Goal: Use online tool/utility: Utilize a website feature to perform a specific function

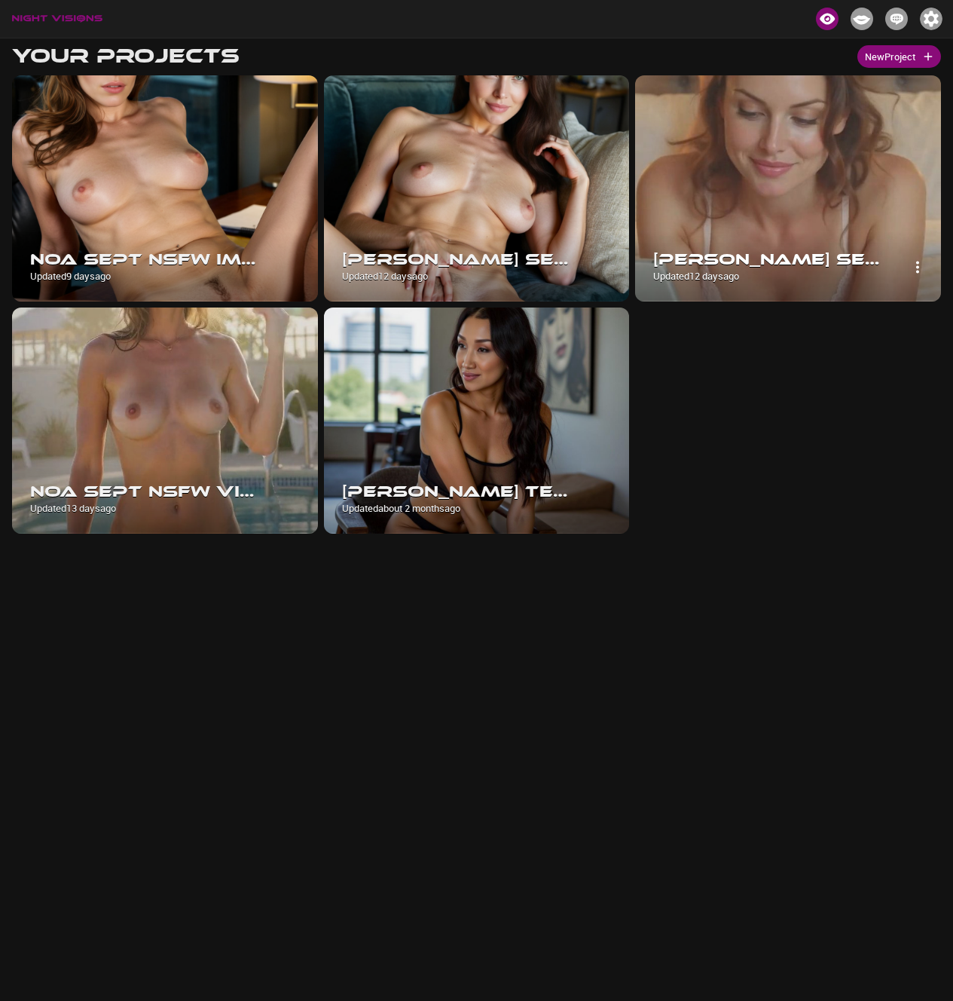
click at [757, 213] on img at bounding box center [788, 188] width 306 height 226
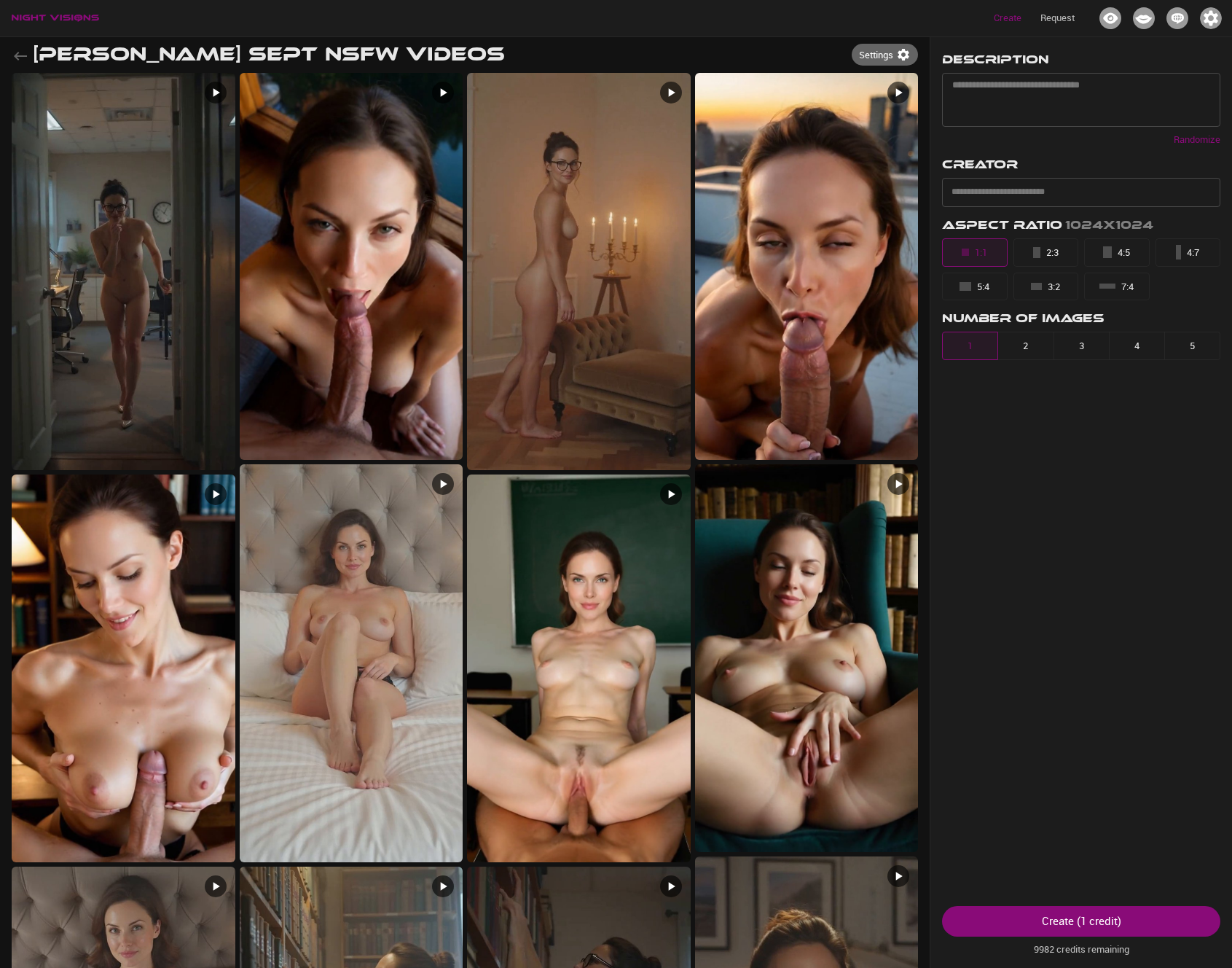
click at [16, 55] on icon "button" at bounding box center [20, 55] width 14 height 9
click at [96, 218] on img at bounding box center [123, 271] width 223 height 397
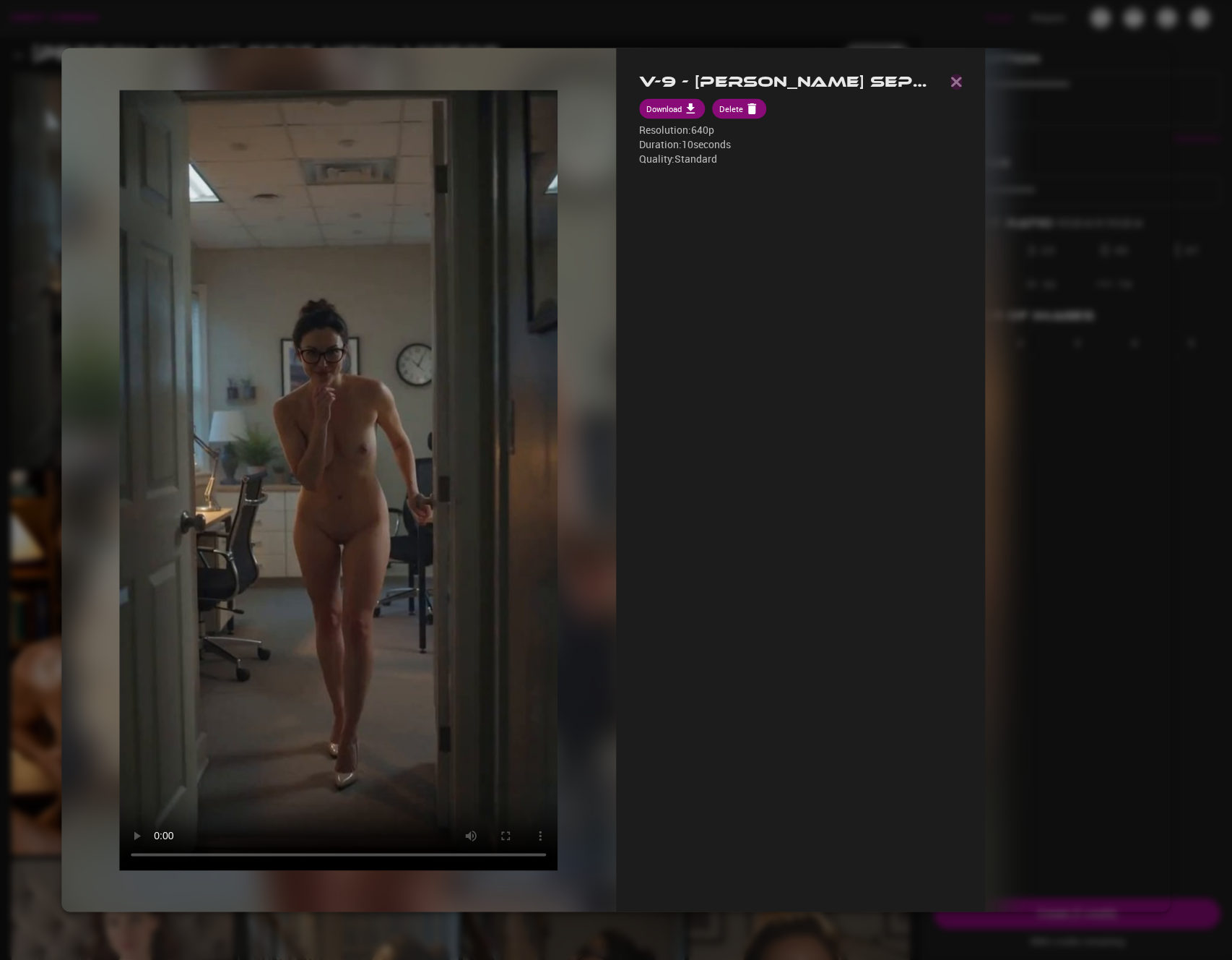
click at [913, 84] on img "button" at bounding box center [957, 82] width 12 height 11
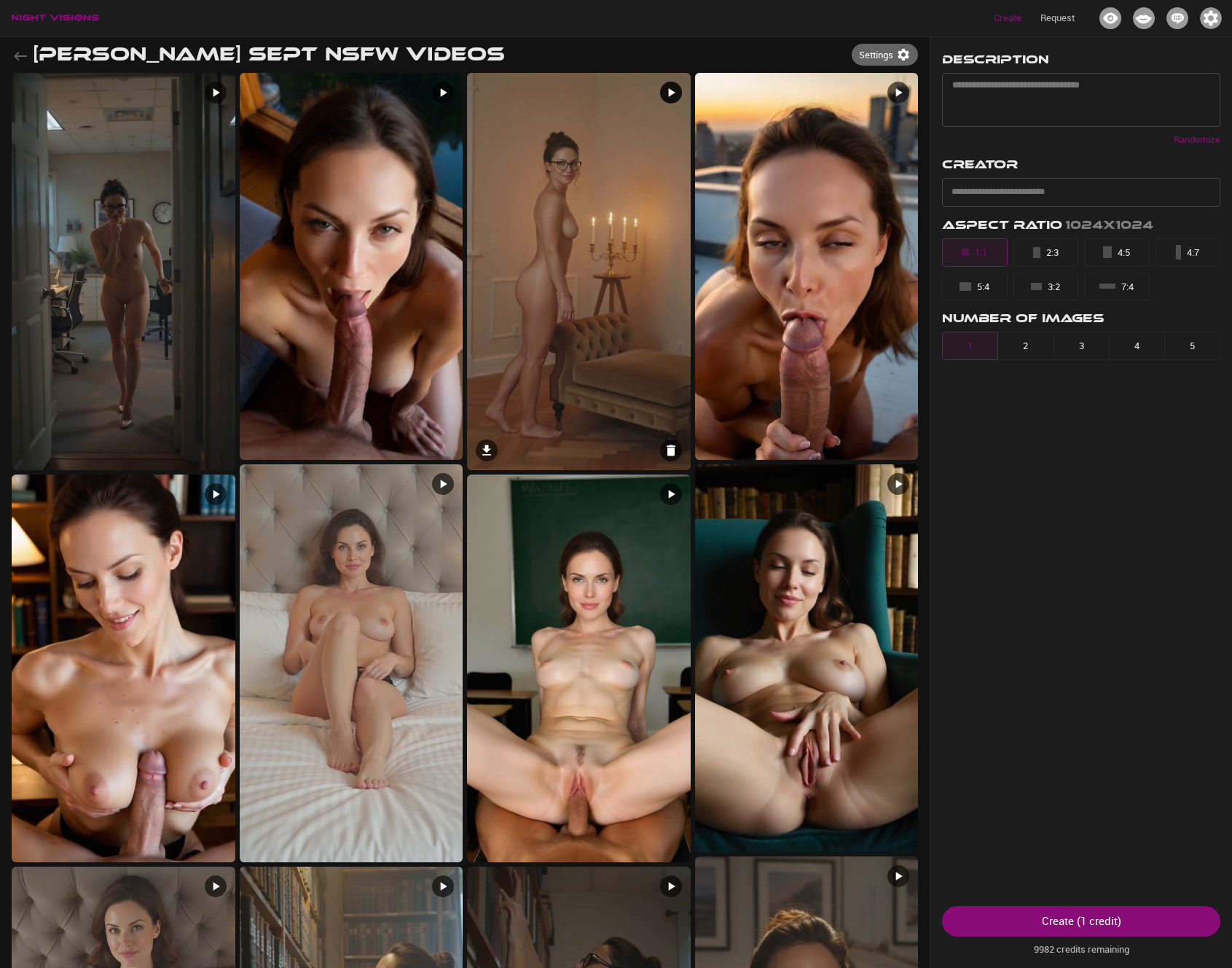
click at [572, 260] on img at bounding box center [578, 271] width 223 height 397
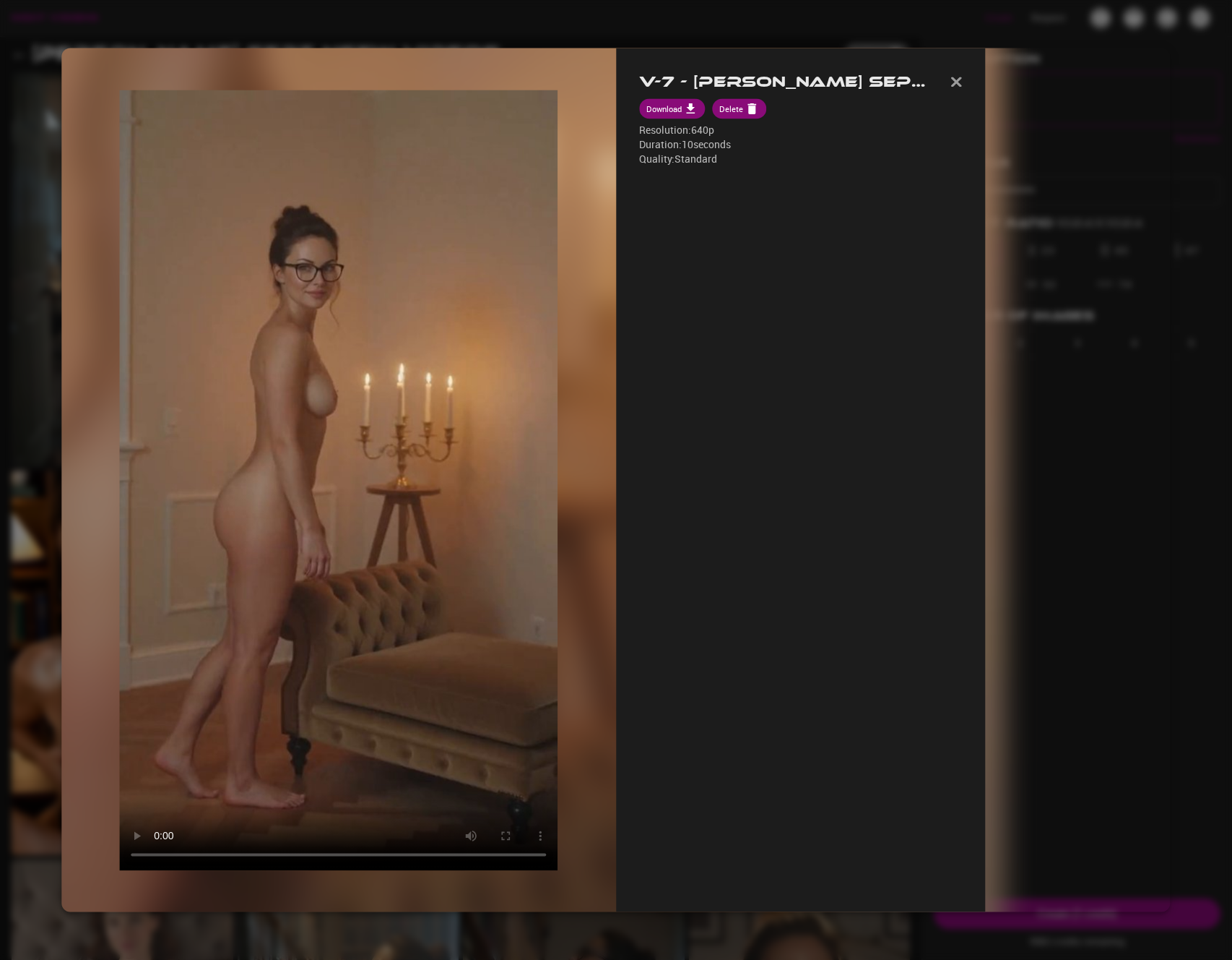
type textarea "*"
click at [913, 74] on button "button" at bounding box center [957, 82] width 12 height 22
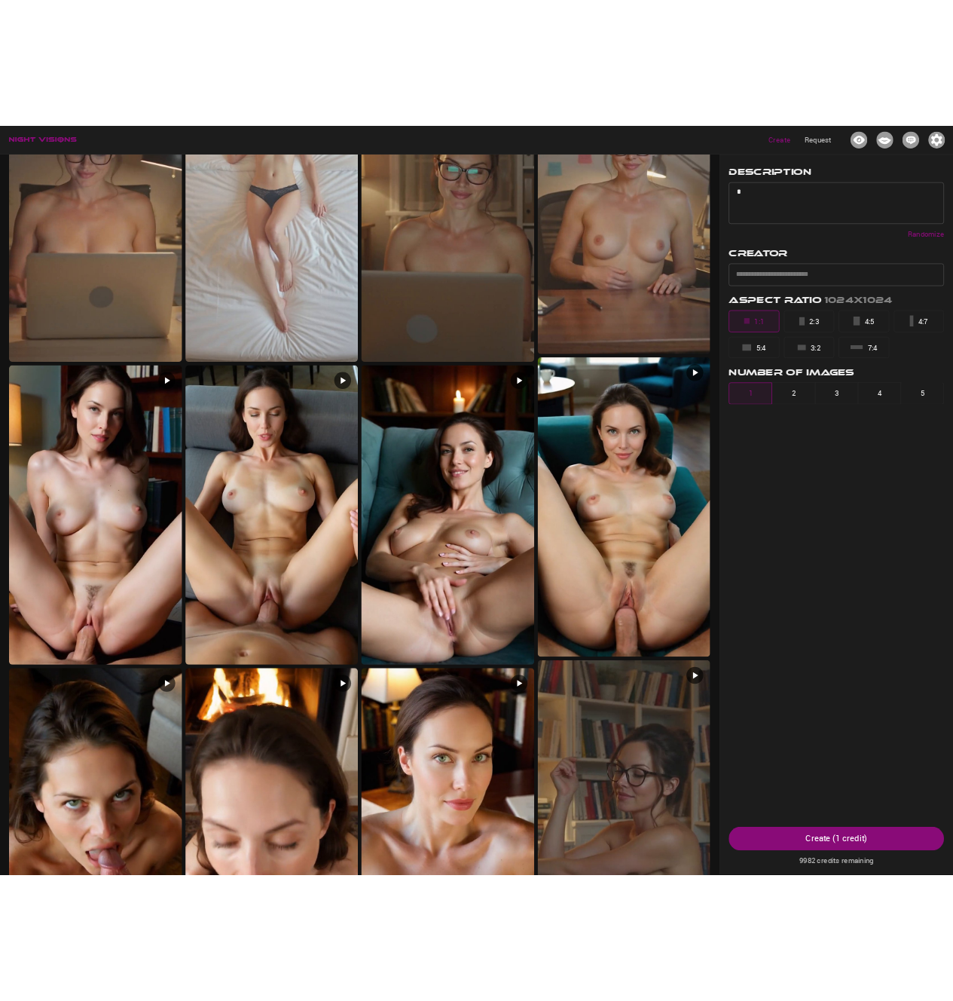
scroll to position [1089, 0]
